Goal: Transaction & Acquisition: Purchase product/service

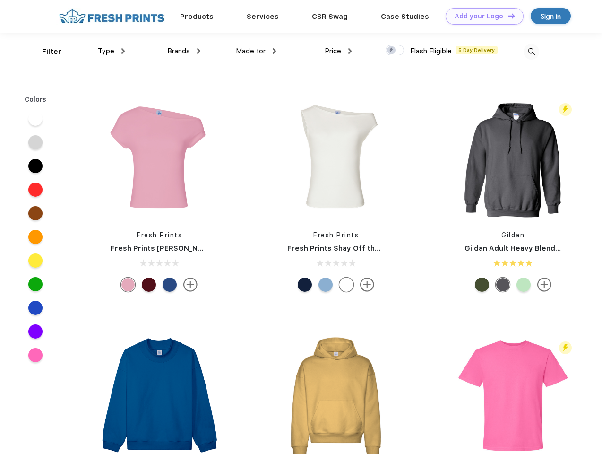
click at [481, 16] on link "Add your Logo Design Tool" at bounding box center [485, 16] width 78 height 17
click at [0, 0] on div "Design Tool" at bounding box center [0, 0] width 0 height 0
click at [507, 16] on link "Add your Logo Design Tool" at bounding box center [485, 16] width 78 height 17
click at [45, 52] on div "Filter" at bounding box center [51, 51] width 19 height 11
click at [112, 51] on span "Type" at bounding box center [106, 51] width 17 height 9
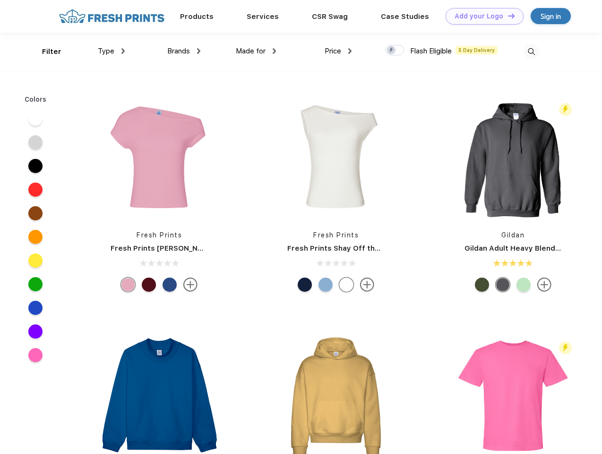
click at [184, 51] on span "Brands" at bounding box center [178, 51] width 23 height 9
click at [256, 51] on span "Made for" at bounding box center [251, 51] width 30 height 9
click at [338, 51] on span "Price" at bounding box center [333, 51] width 17 height 9
click at [395, 51] on div at bounding box center [395, 50] width 18 height 10
click at [392, 51] on input "checkbox" at bounding box center [389, 47] width 6 height 6
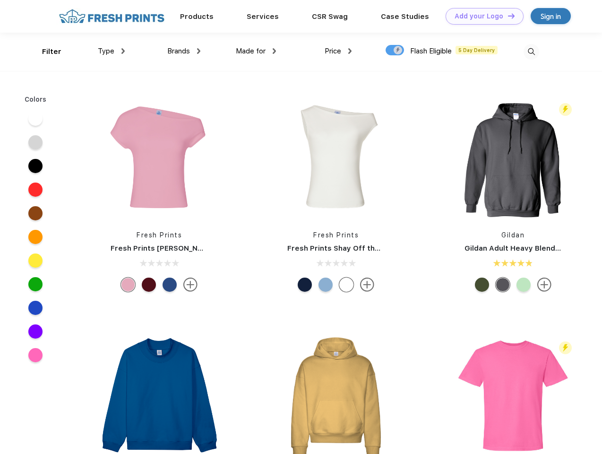
click at [531, 52] on img at bounding box center [532, 52] width 16 height 16
